Goal: Transaction & Acquisition: Purchase product/service

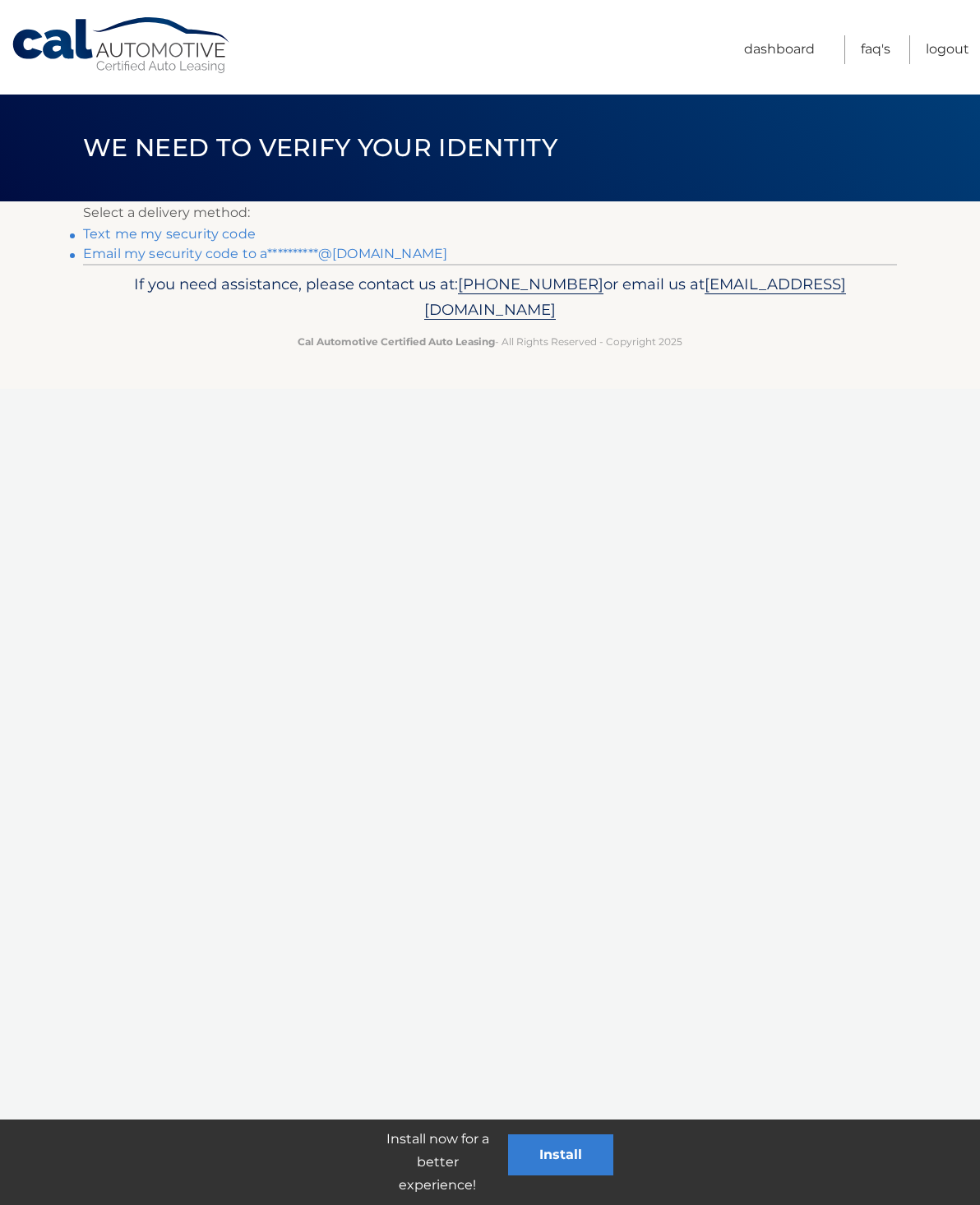
click at [355, 253] on link "**********" at bounding box center [265, 253] width 364 height 16
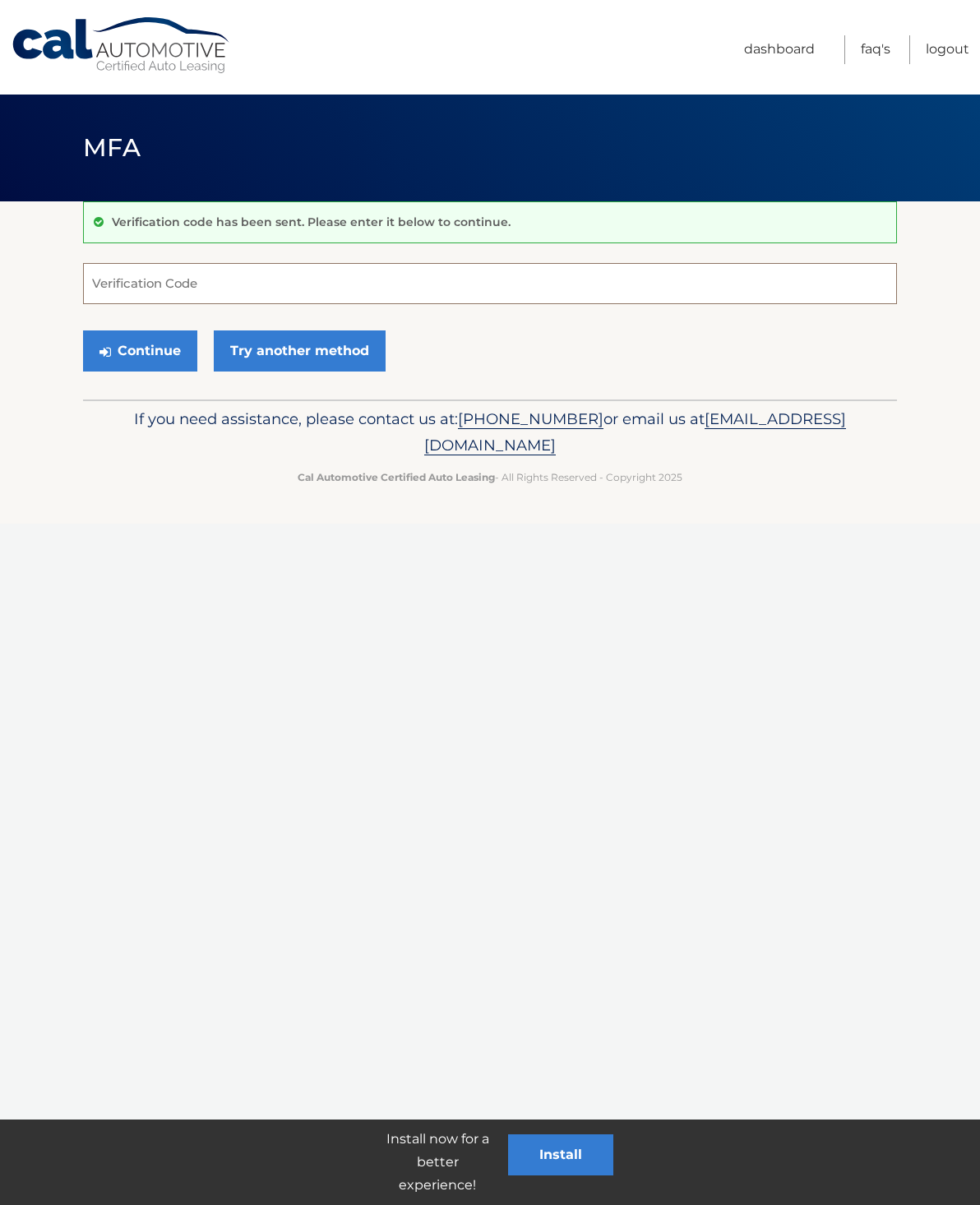
click at [386, 276] on input "Verification Code" at bounding box center [489, 283] width 813 height 41
type input "939942"
click at [129, 345] on button "Continue" at bounding box center [139, 351] width 114 height 41
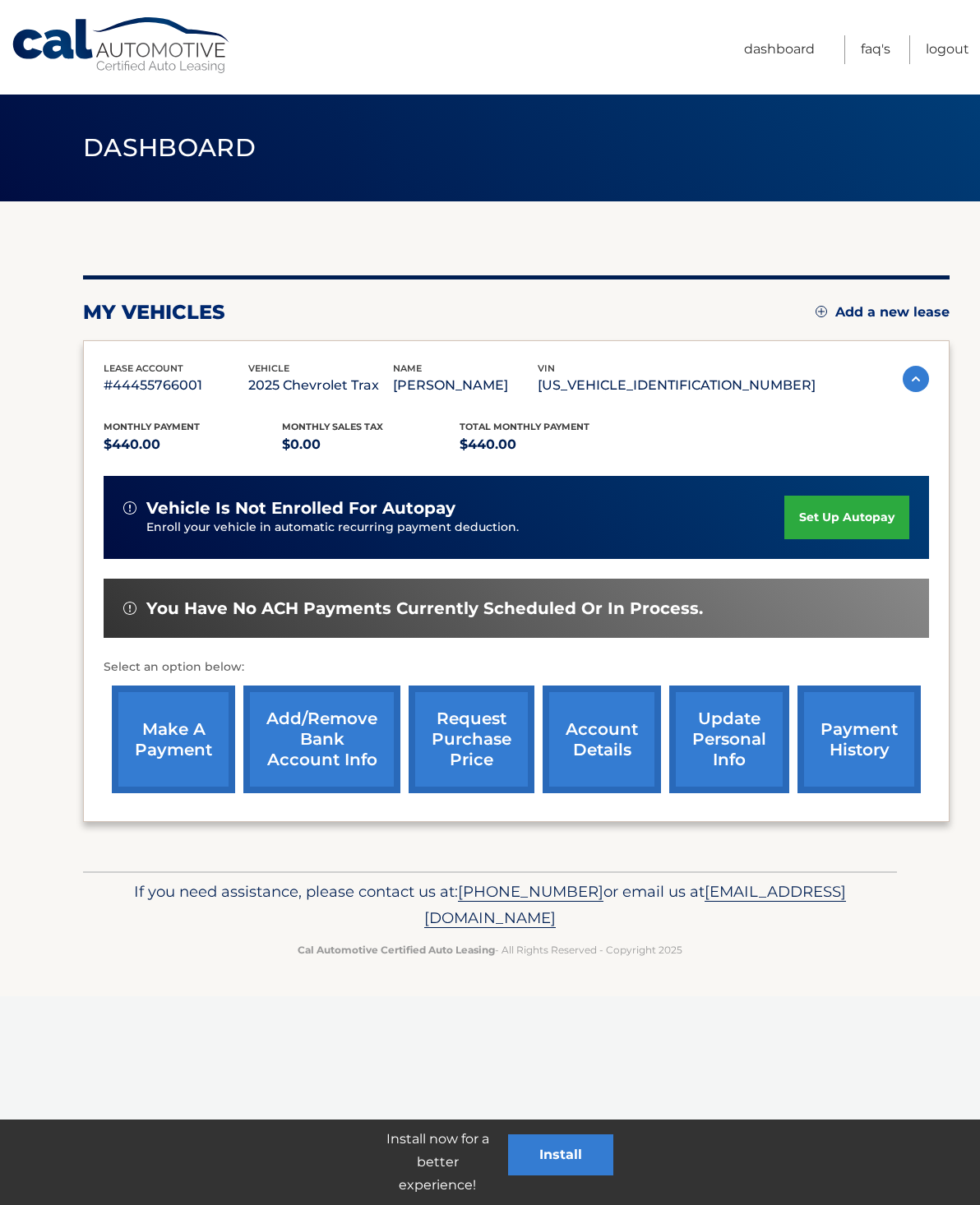
click at [158, 725] on link "make a payment" at bounding box center [173, 739] width 124 height 108
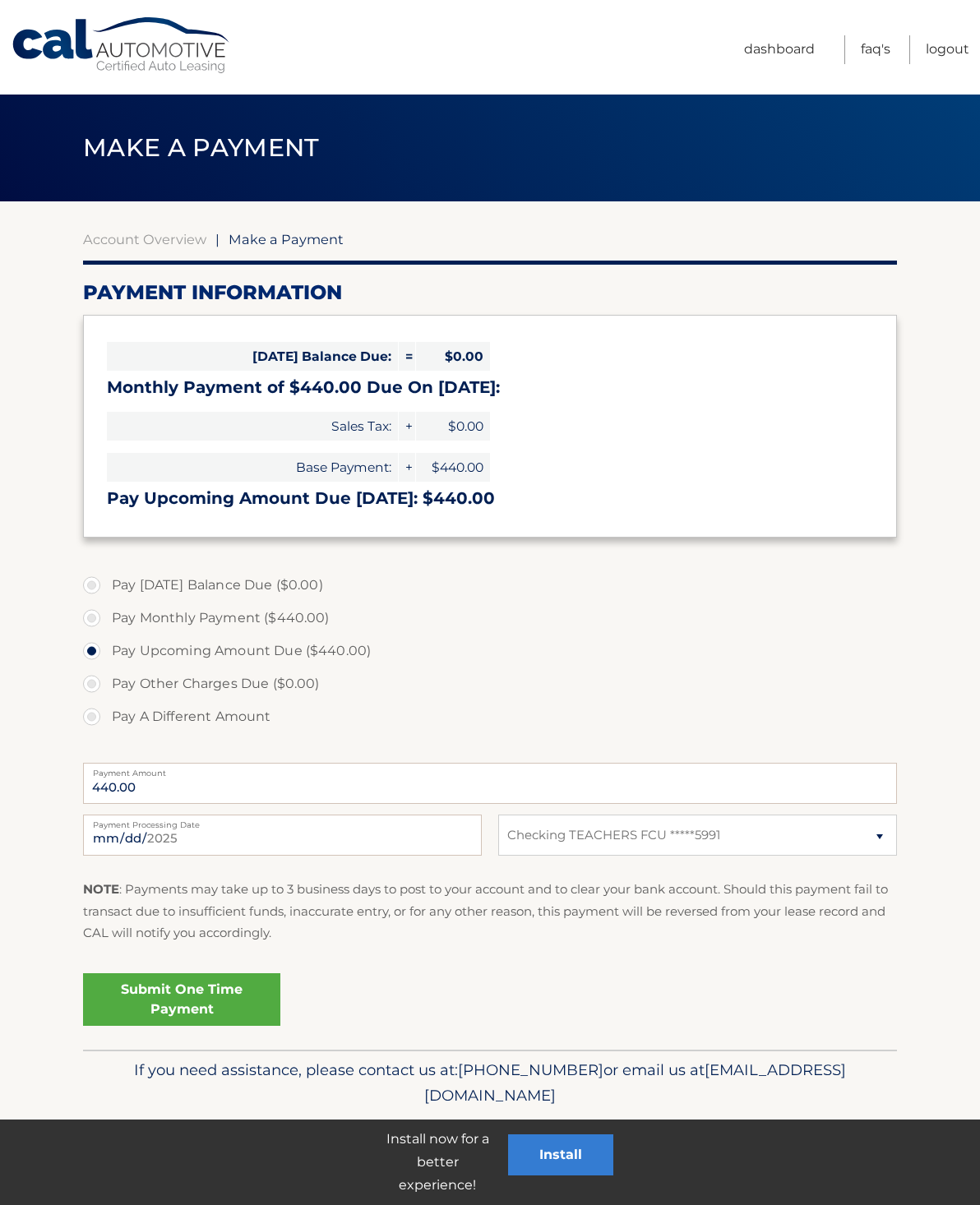
select select "ODI0ZDU4NDEtZjM0OC00NTMyLWFkMjktOWZiN2UxODk1ZDM4"
click at [186, 990] on link "Submit One Time Payment" at bounding box center [181, 999] width 197 height 53
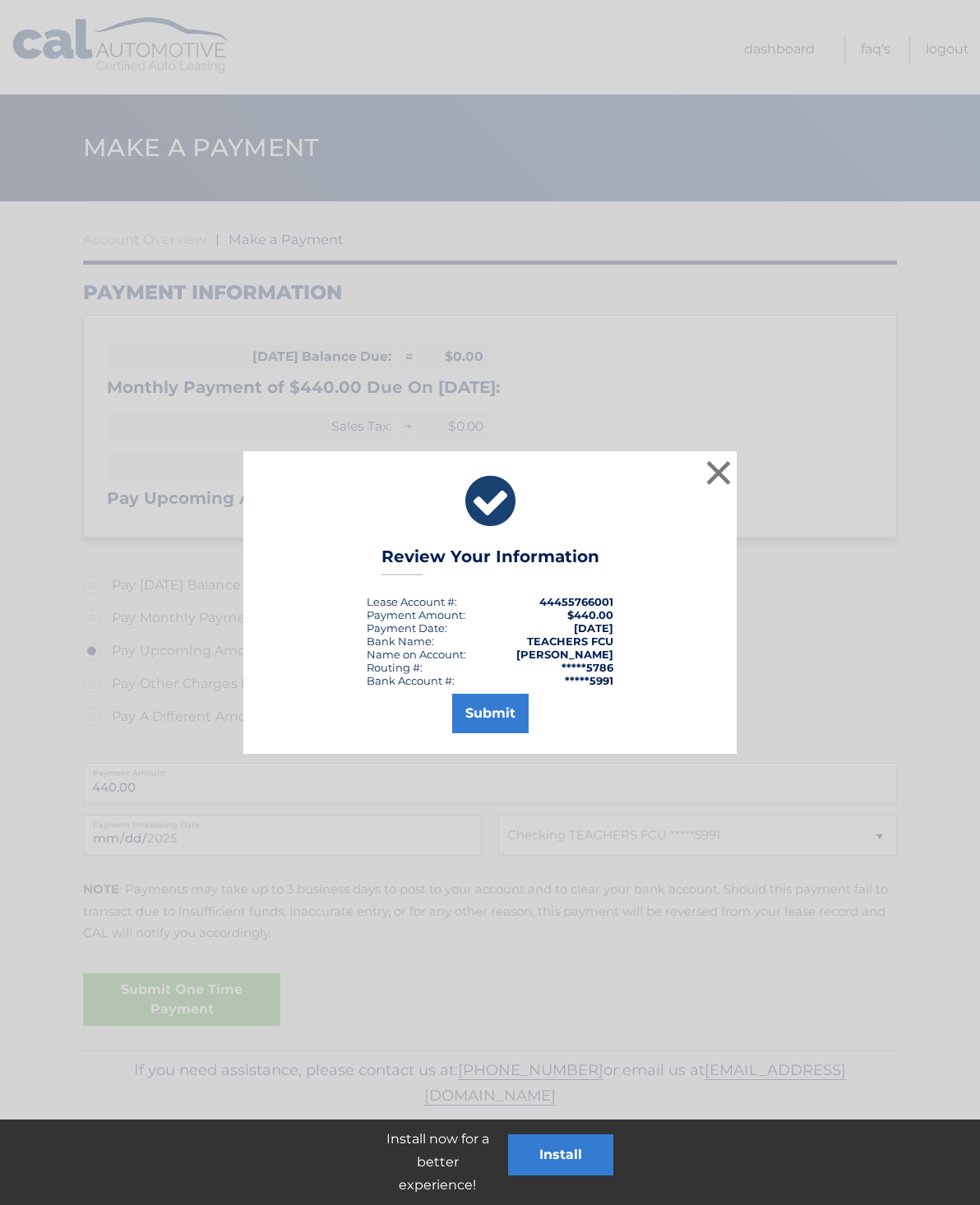
click at [481, 708] on button "Submit" at bounding box center [490, 713] width 76 height 39
